Goal: Task Accomplishment & Management: Manage account settings

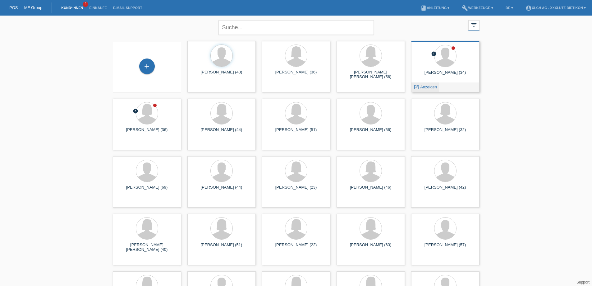
click at [421, 86] on span "Anzeigen" at bounding box center [428, 87] width 17 height 5
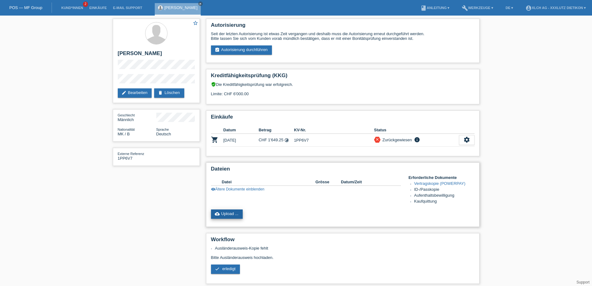
click at [229, 213] on link "cloud_upload Upload ..." at bounding box center [227, 213] width 32 height 9
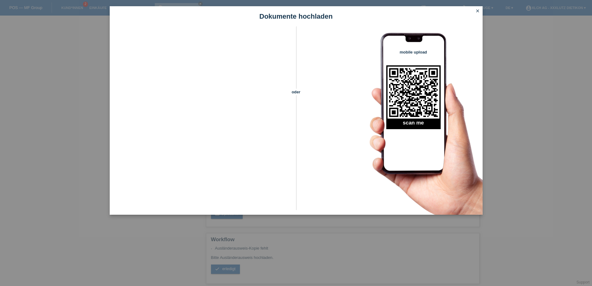
click at [477, 12] on icon "close" at bounding box center [477, 10] width 5 height 5
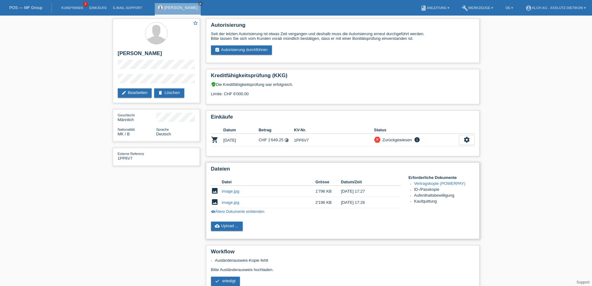
click at [247, 211] on link "visibility Ältere Dokumente einblenden" at bounding box center [237, 211] width 53 height 4
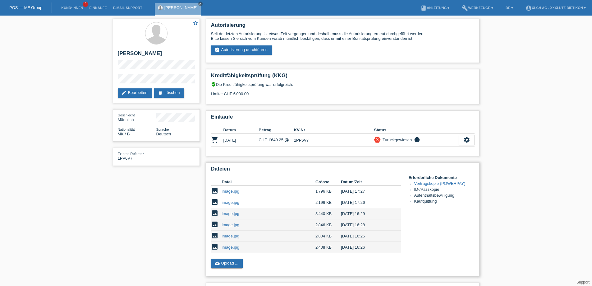
click at [228, 247] on link "image.jpg" at bounding box center [230, 247] width 17 height 5
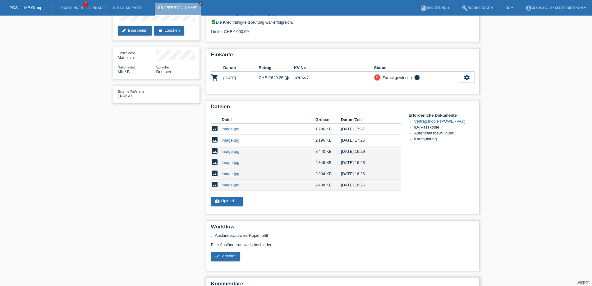
scroll to position [132, 0]
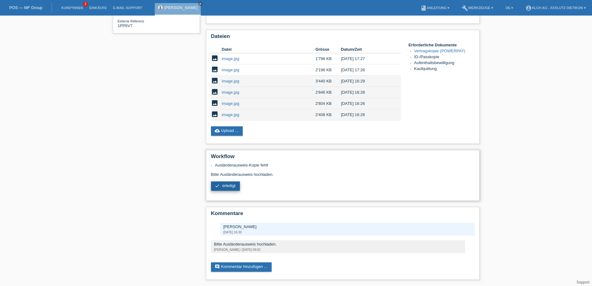
click at [230, 185] on span "erledigt" at bounding box center [228, 185] width 13 height 5
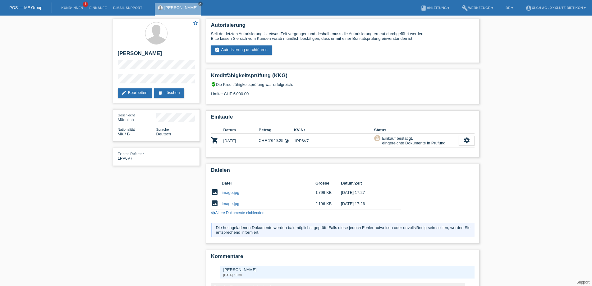
scroll to position [43, 0]
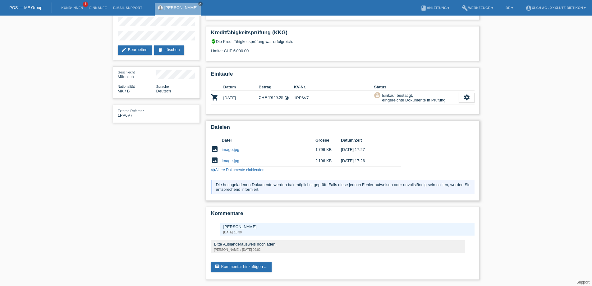
click at [230, 161] on link "image.jpg" at bounding box center [230, 160] width 17 height 5
click at [227, 148] on link "image.jpg" at bounding box center [230, 149] width 17 height 5
click at [243, 169] on link "visibility Ältere Dokumente einblenden" at bounding box center [237, 170] width 53 height 4
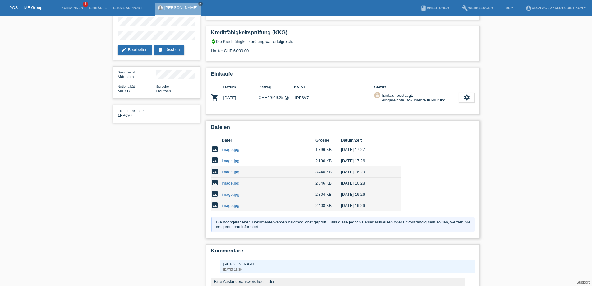
click at [233, 171] on link "image.jpg" at bounding box center [230, 171] width 17 height 5
click at [233, 182] on link "image.jpg" at bounding box center [230, 183] width 17 height 5
click at [234, 195] on link "image.jpg" at bounding box center [230, 194] width 17 height 5
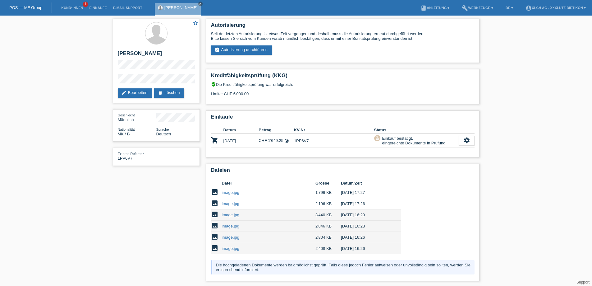
click at [37, 72] on div "star_border Enes Hamiti edit Bearbeiten delete Löschen Geschlecht Männlich Nati…" at bounding box center [296, 191] width 592 height 350
